Goal: Task Accomplishment & Management: Manage account settings

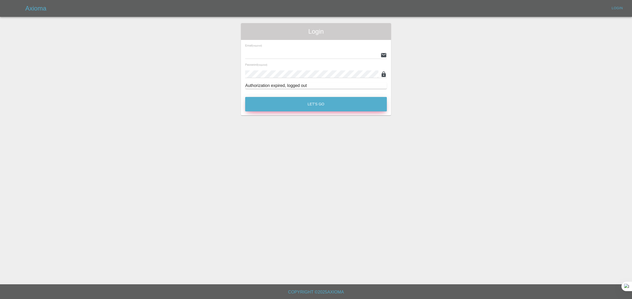
type input "[EMAIL_ADDRESS][DOMAIN_NAME]"
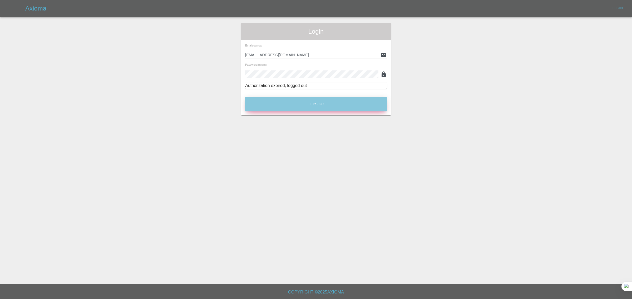
click at [290, 108] on button "Let's Go" at bounding box center [316, 104] width 142 height 14
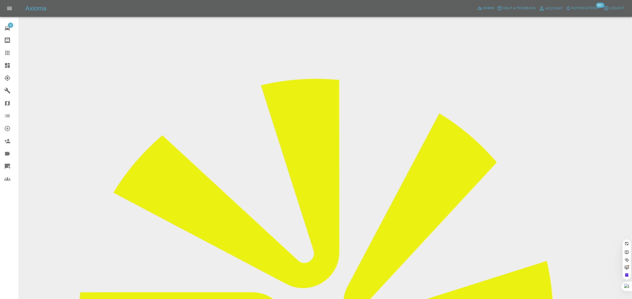
paste input "[EMAIL_ADDRESS][DOMAIN_NAME]"
type input "[EMAIL_ADDRESS][DOMAIN_NAME]"
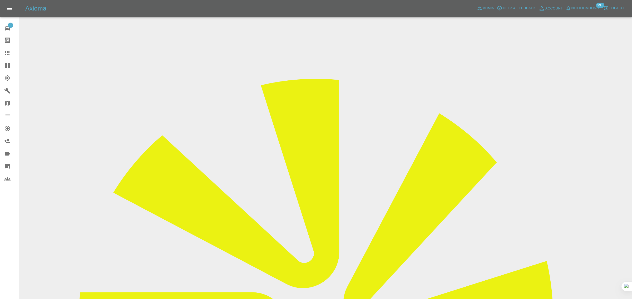
click at [10, 233] on div "3 Repair home Bodyshop home Claims Dashboard Explorer Garages Map Organization …" at bounding box center [9, 149] width 19 height 299
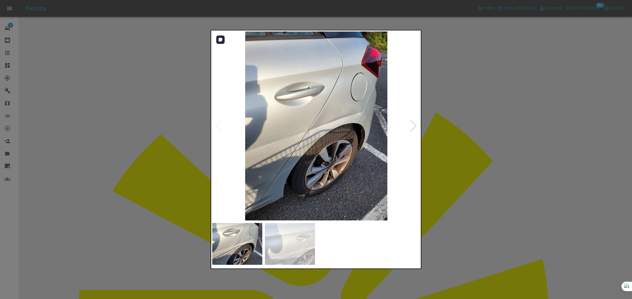
click at [409, 124] on img at bounding box center [316, 126] width 208 height 189
click at [417, 125] on img at bounding box center [316, 126] width 208 height 189
click at [413, 128] on div at bounding box center [413, 126] width 7 height 12
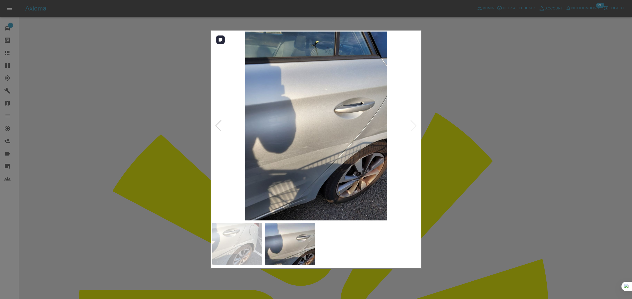
click at [413, 128] on img at bounding box center [316, 126] width 208 height 189
click at [474, 140] on div at bounding box center [316, 149] width 632 height 299
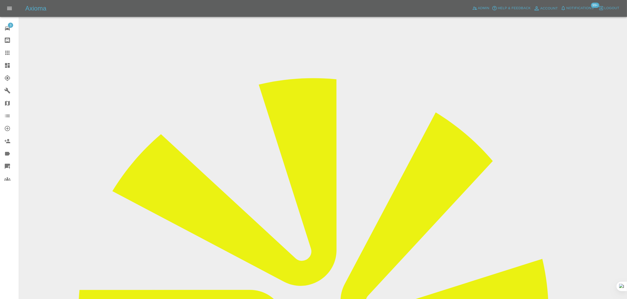
click at [11, 50] on div at bounding box center [11, 53] width 15 height 6
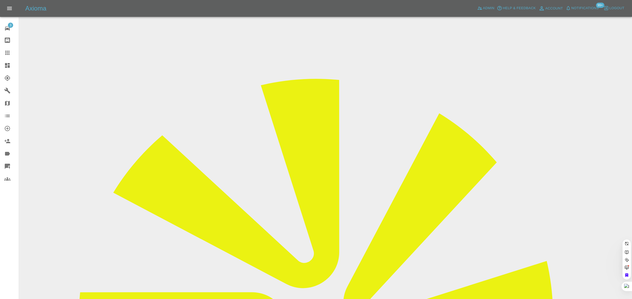
paste input "[EMAIL_ADDRESS][DOMAIN_NAME]"
type input "[EMAIL_ADDRESS][DOMAIN_NAME]"
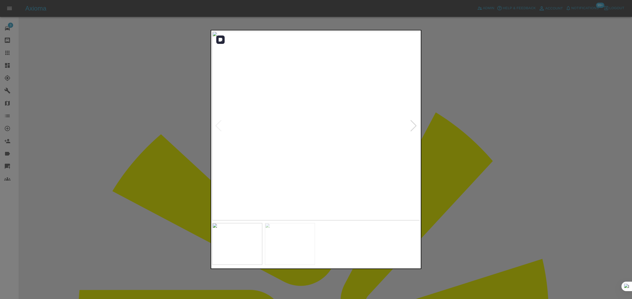
click at [411, 124] on div at bounding box center [413, 126] width 7 height 12
click at [411, 124] on img at bounding box center [316, 126] width 208 height 189
click at [444, 137] on div at bounding box center [316, 149] width 632 height 299
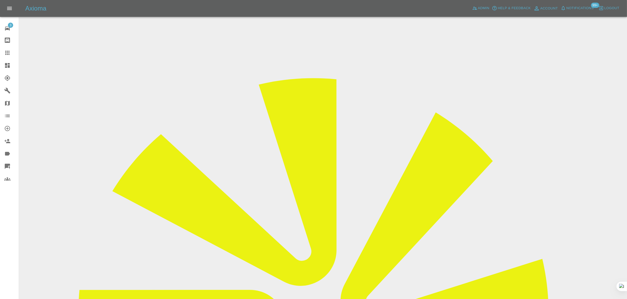
click at [9, 55] on icon at bounding box center [7, 53] width 4 height 4
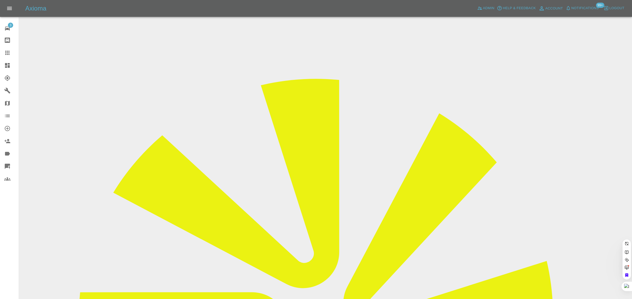
paste input "[EMAIL_ADDRESS][DOMAIN_NAME]"
type input "[EMAIL_ADDRESS][DOMAIN_NAME]"
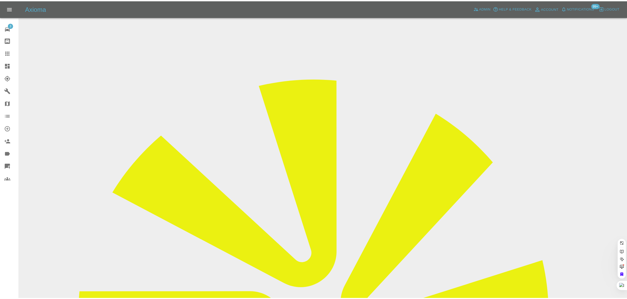
scroll to position [0, 7]
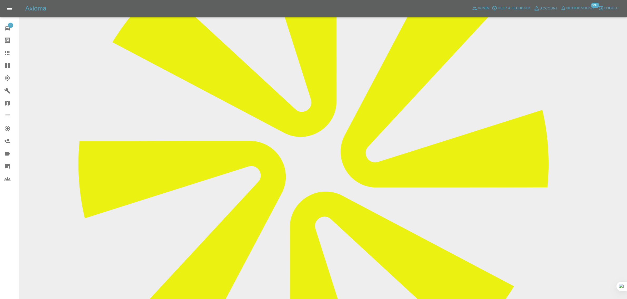
scroll to position [230, 0]
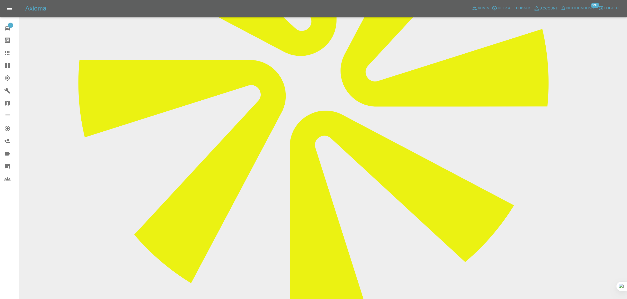
paste textarea "I have tried to call, left a message and a left voice message for your repairer…"
type textarea "I have tried to call, left a message and a left voice message for your repairer…"
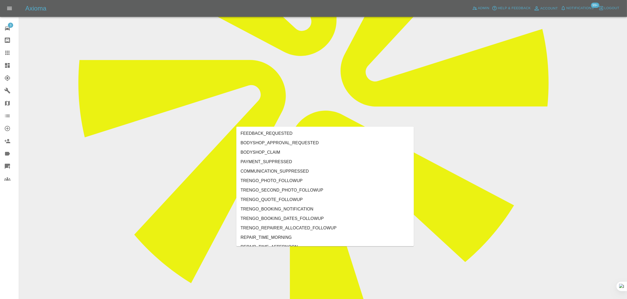
type input "b"
type input "no"
click at [280, 166] on li "DO_NOT_RETARGET" at bounding box center [324, 162] width 177 height 9
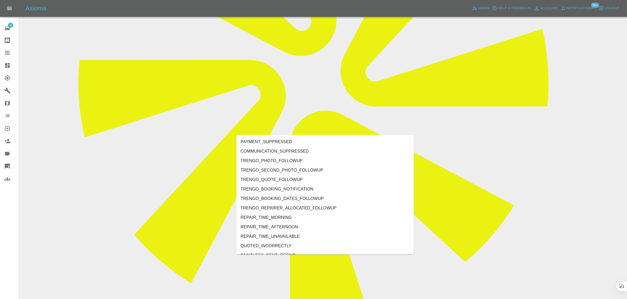
type input "no"
click at [279, 171] on li "REPAIRER_NO_SHOW" at bounding box center [324, 170] width 177 height 9
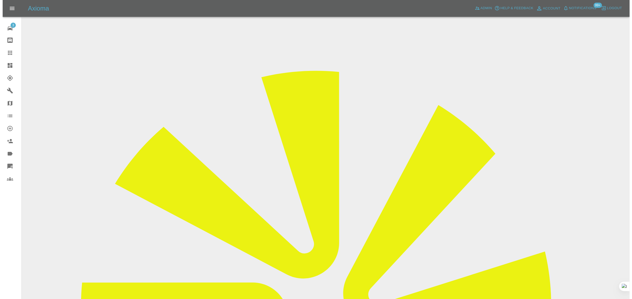
scroll to position [0, 0]
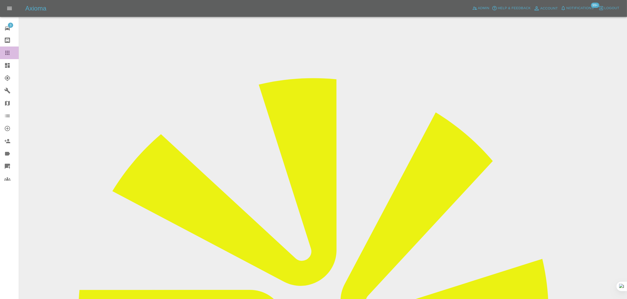
click at [8, 55] on icon at bounding box center [7, 53] width 6 height 6
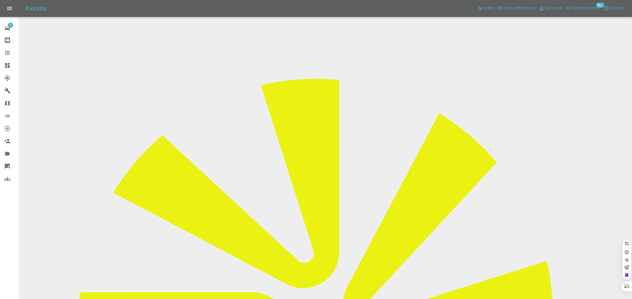
paste input "[EMAIL_ADDRESS][DOMAIN_NAME]"
type input "[EMAIL_ADDRESS][DOMAIN_NAME]"
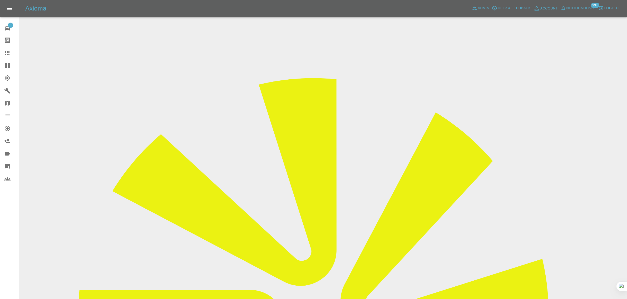
drag, startPoint x: 11, startPoint y: 53, endPoint x: 67, endPoint y: 98, distance: 71.4
click at [11, 53] on div at bounding box center [11, 53] width 15 height 6
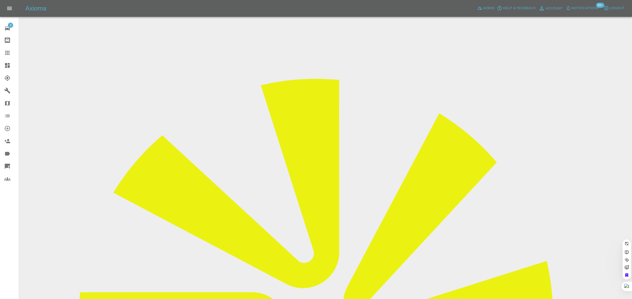
paste input "[PERSON_NAME][EMAIL_ADDRESS][PERSON_NAME][DOMAIN_NAME]"
type input "[PERSON_NAME].[PERSON_NAME]@btinternet."
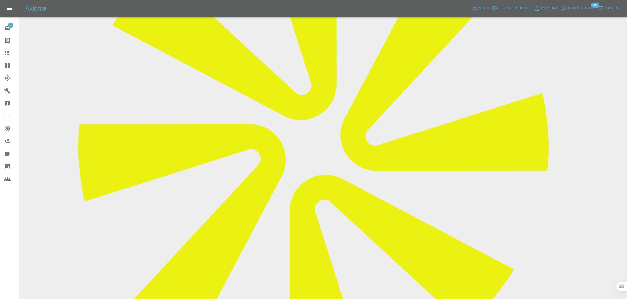
scroll to position [230, 0]
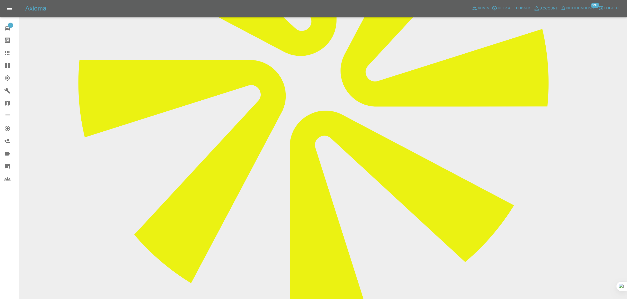
paste textarea "Unfortunately the person assigned to do this job isn’t available and unable to …"
type textarea "Unfortunately the person assigned to do this job isn’t available and unable to …"
drag, startPoint x: 263, startPoint y: 238, endPoint x: 335, endPoint y: 241, distance: 72.4
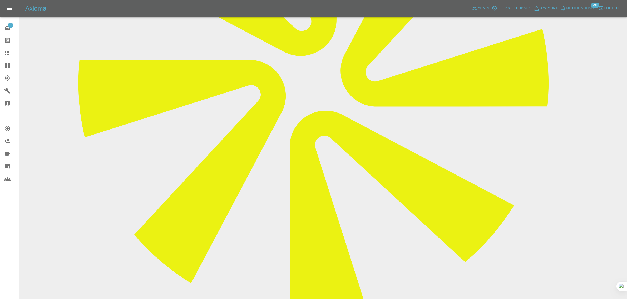
drag, startPoint x: 380, startPoint y: 238, endPoint x: 524, endPoint y: 235, distance: 144.0
drag, startPoint x: 239, startPoint y: 239, endPoint x: 521, endPoint y: 235, distance: 281.9
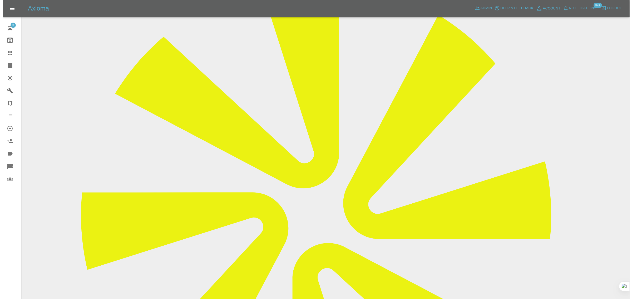
scroll to position [0, 0]
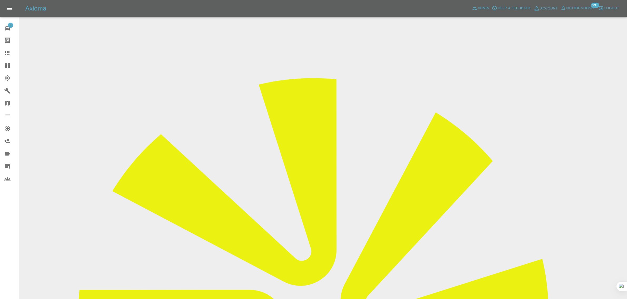
click at [10, 54] on icon at bounding box center [7, 53] width 6 height 6
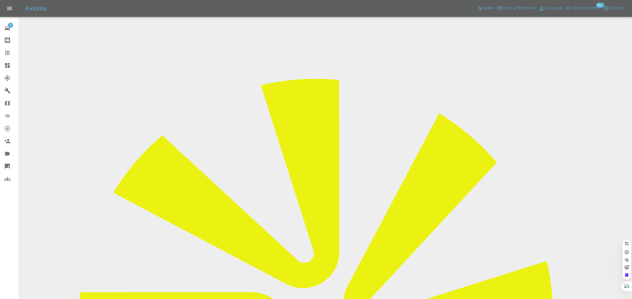
paste input "[EMAIL_ADDRESS][DOMAIN_NAME]"
type input "[EMAIL_ADDRESS][DOMAIN_NAME]"
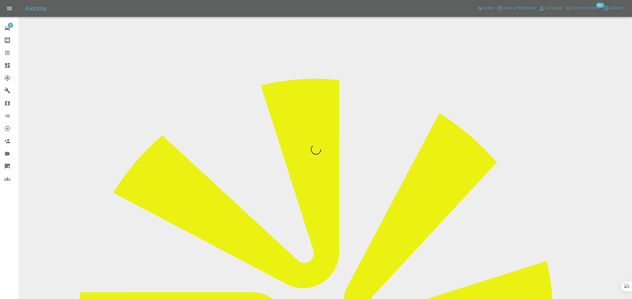
click at [2, 217] on div "3 Repair home Bodyshop home Claims Dashboard Explorer Garages Map Organization …" at bounding box center [9, 149] width 19 height 299
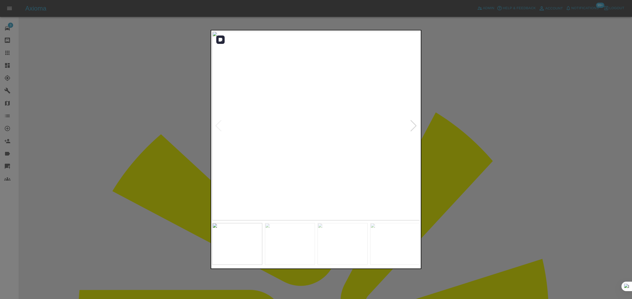
click at [411, 126] on div at bounding box center [413, 126] width 7 height 12
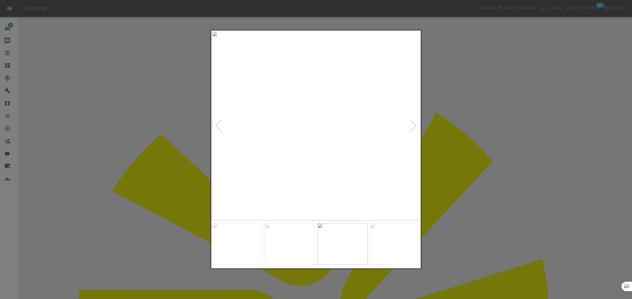
click at [411, 126] on div at bounding box center [413, 126] width 7 height 12
click at [411, 126] on img at bounding box center [316, 126] width 208 height 189
click at [448, 128] on div at bounding box center [316, 149] width 632 height 299
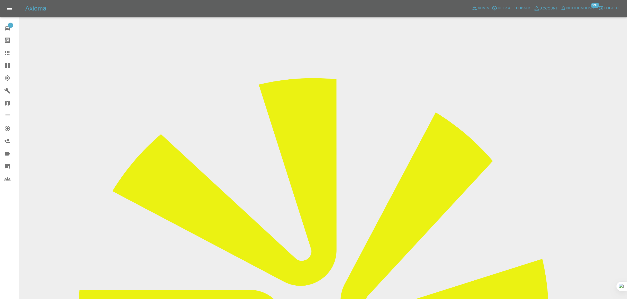
click at [7, 53] on icon at bounding box center [7, 53] width 4 height 4
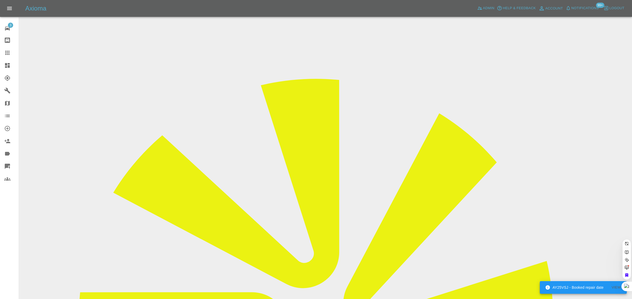
paste input "[PERSON_NAME][EMAIL_ADDRESS][DOMAIN_NAME]"
type input "[PERSON_NAME][EMAIL_ADDRESS][DOMAIN_NAME]"
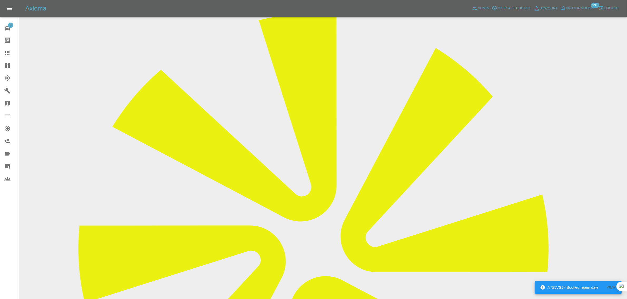
scroll to position [257, 0]
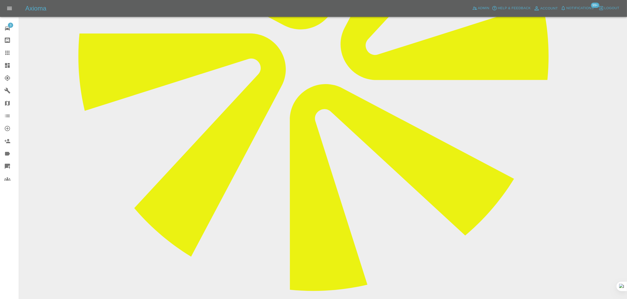
paste textarea "My repairer asked to change the repair date to [DATE] at 0930, which I agreed t…"
type textarea "My repairer asked to change the repair date to [DATE] at 0930, which I agreed t…"
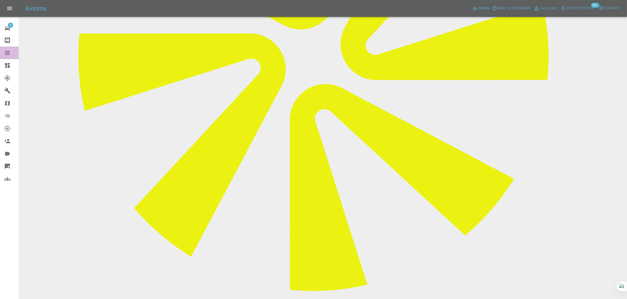
click at [2, 52] on link "Claims" at bounding box center [9, 53] width 19 height 13
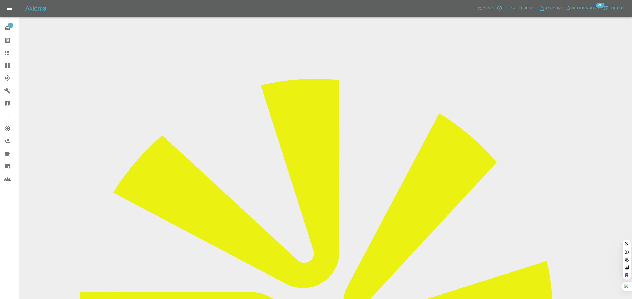
paste input "[EMAIL_ADDRESS][DOMAIN_NAME]"
type input "[EMAIL_ADDRESS][DOMAIN_NAME]"
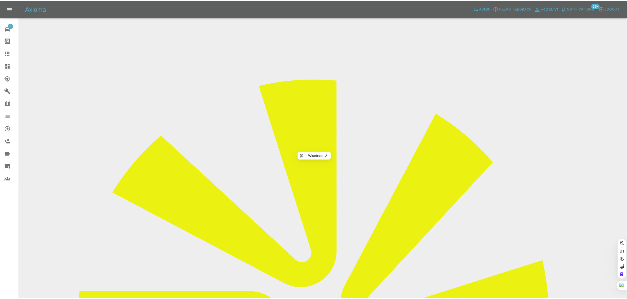
scroll to position [0, 0]
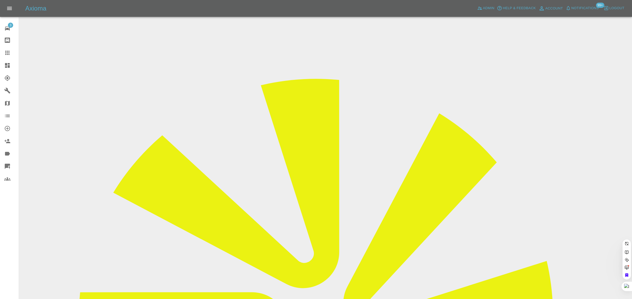
click at [4, 239] on div "3 Repair home Bodyshop home Claims Dashboard Explorer Garages Map Organization …" at bounding box center [9, 149] width 19 height 299
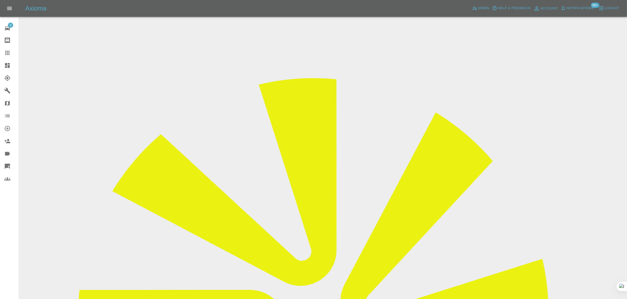
click at [9, 57] on link "Claims" at bounding box center [9, 53] width 19 height 13
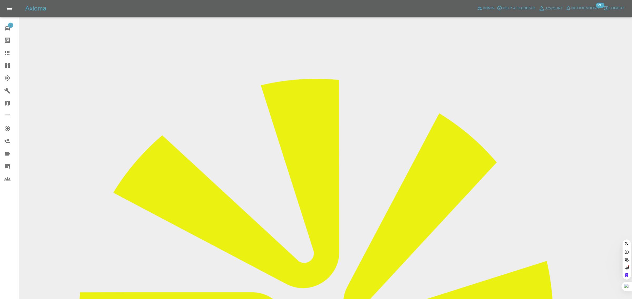
paste input "[EMAIL_ADDRESS][DOMAIN_NAME]"
type input "[EMAIL_ADDRESS][DOMAIN_NAME]"
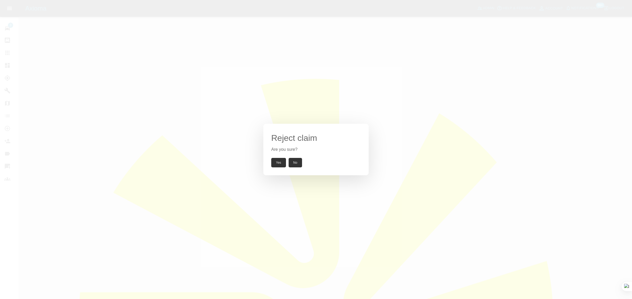
click at [276, 162] on button "Yes" at bounding box center [278, 162] width 15 height 9
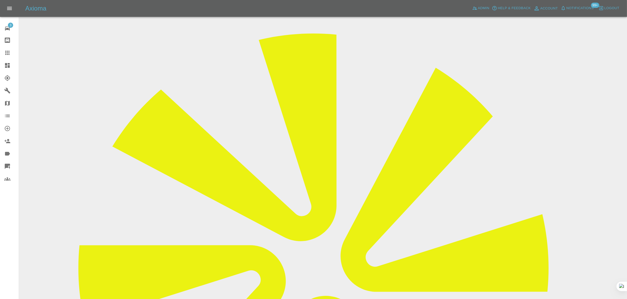
scroll to position [93, 0]
